Goal: Find specific page/section: Find specific page/section

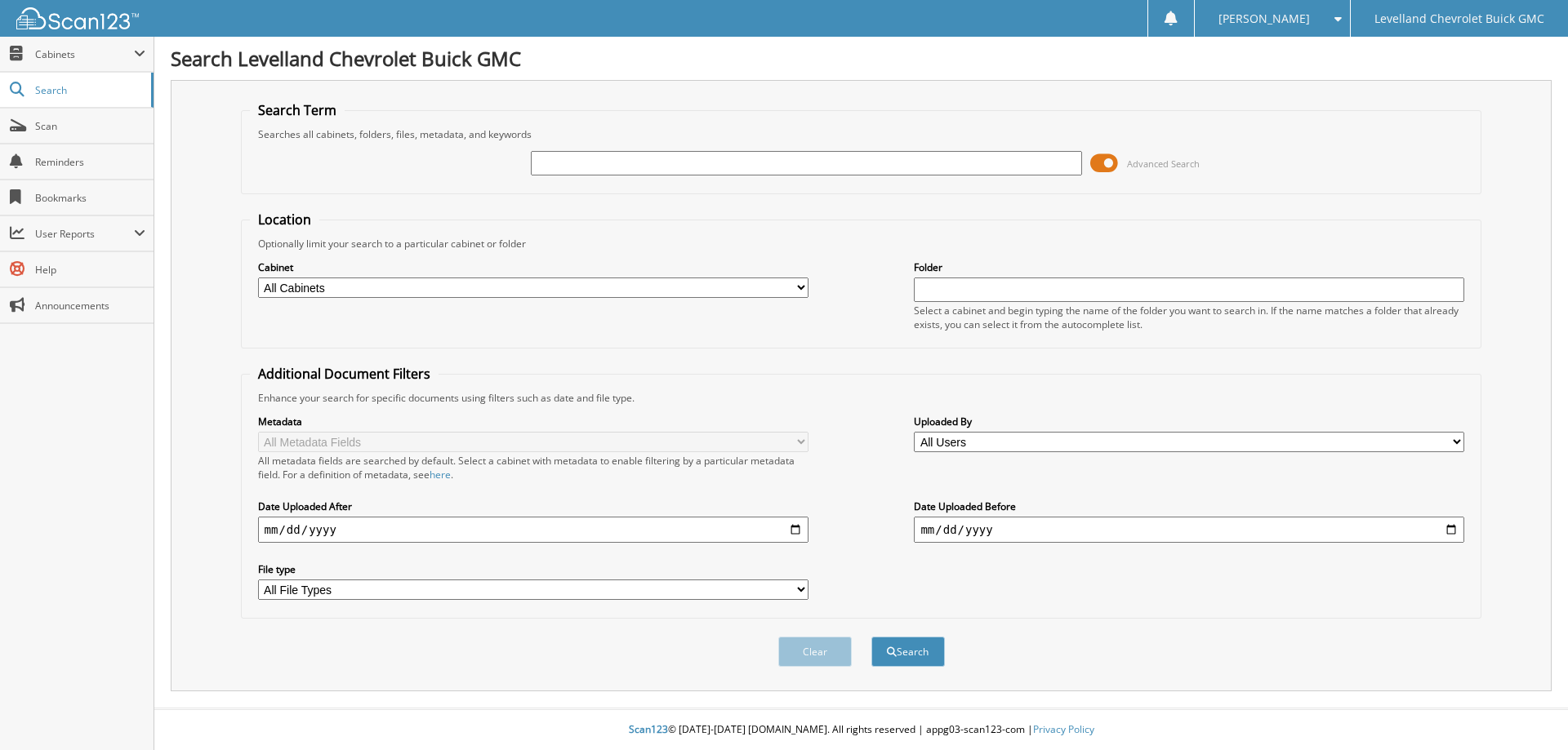
click at [906, 162] on input "text" at bounding box center [806, 163] width 551 height 25
type input "[PERSON_NAME]"
click at [871, 637] on button "Search" at bounding box center [907, 651] width 74 height 30
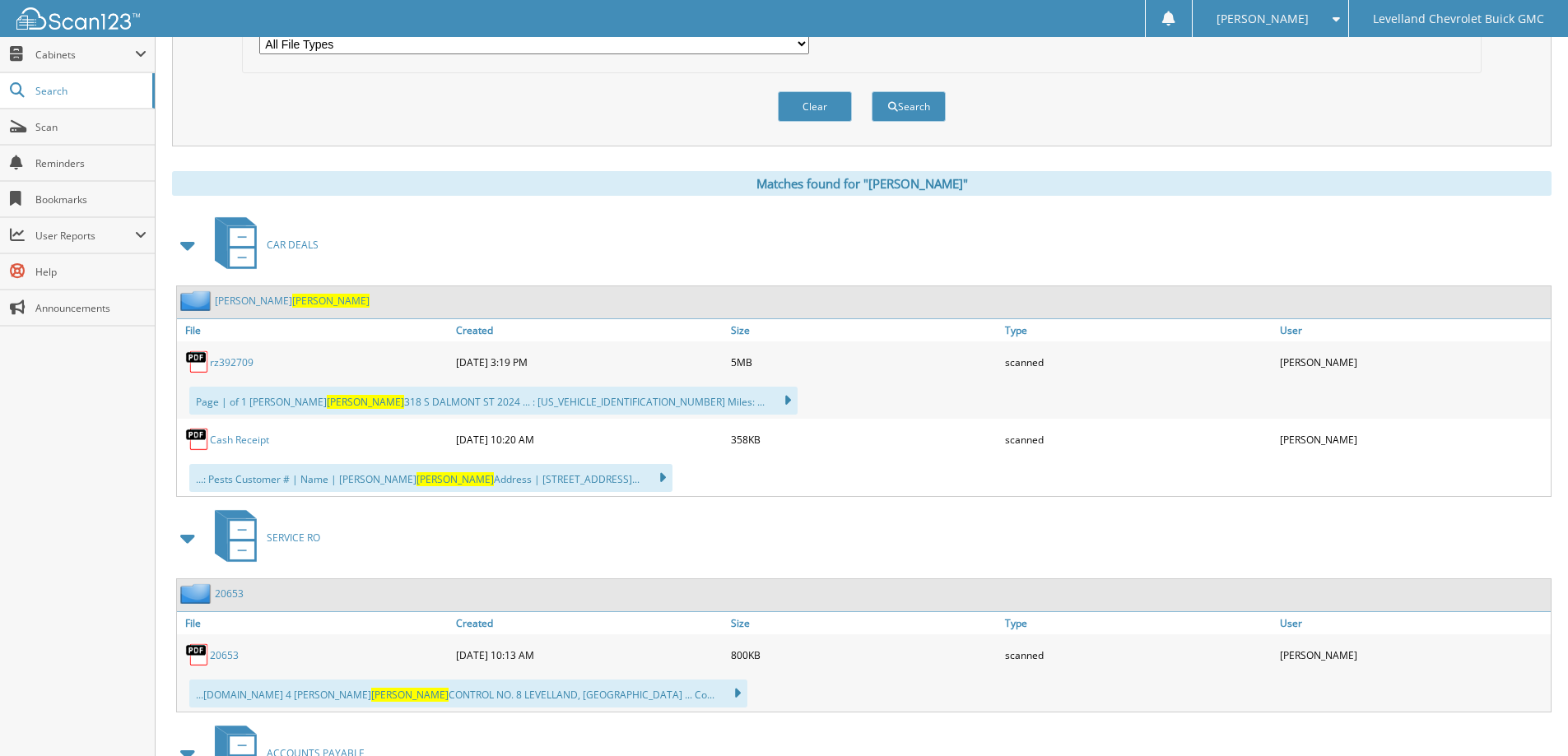
scroll to position [576, 0]
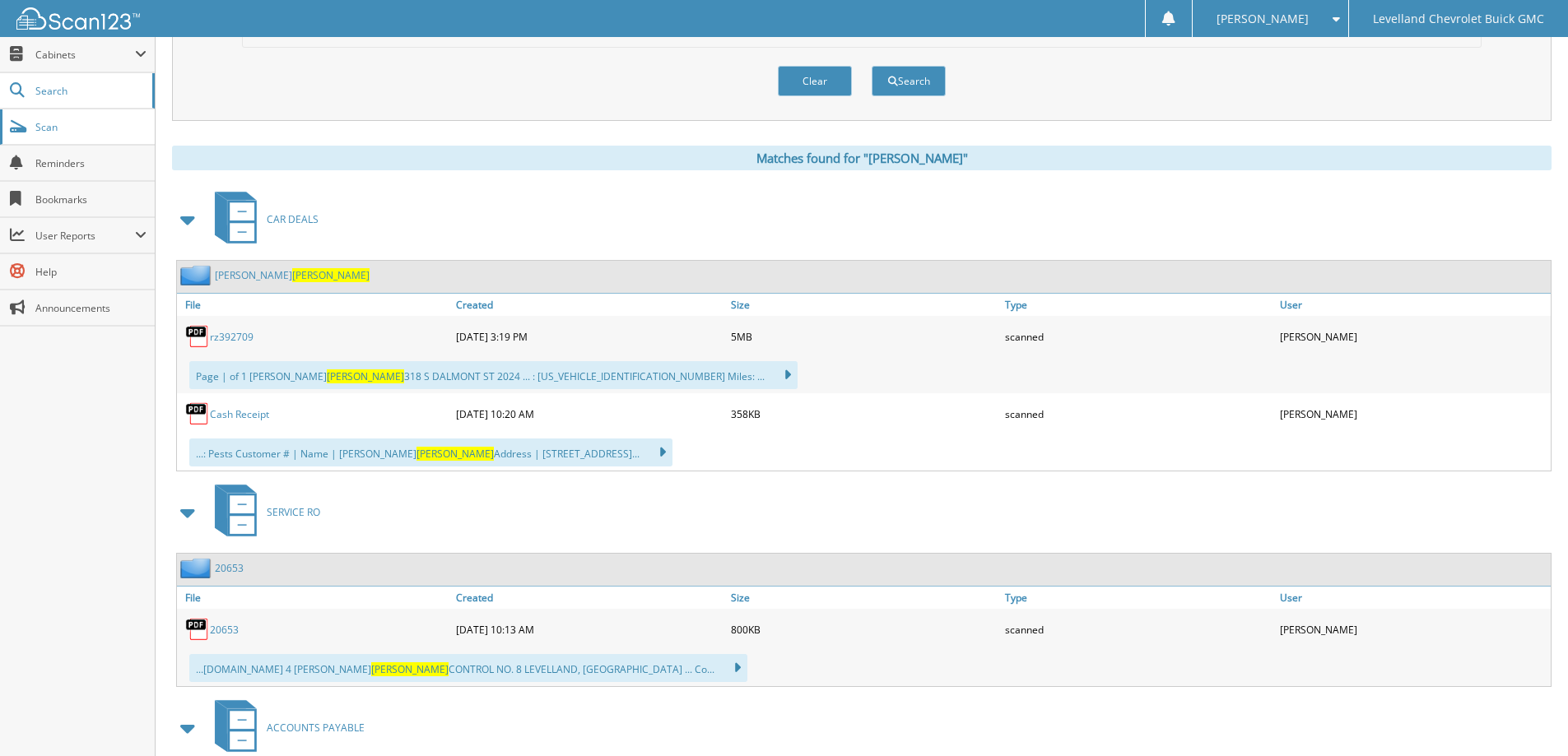
click at [37, 123] on span "Scan" at bounding box center [90, 127] width 111 height 14
